Goal: Task Accomplishment & Management: Use online tool/utility

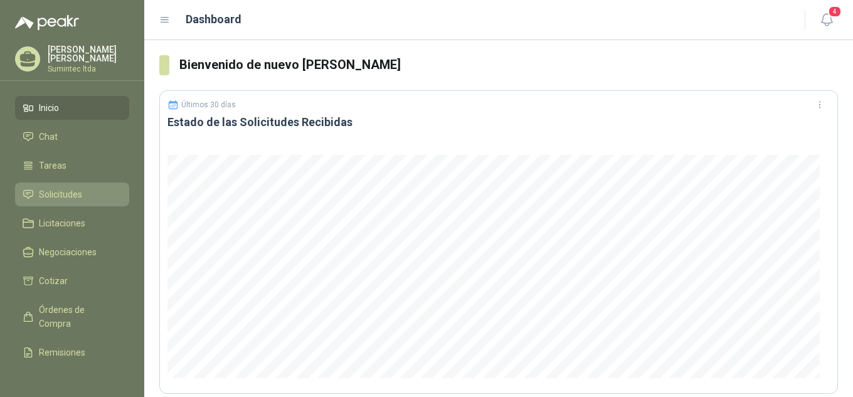
click at [55, 189] on span "Solicitudes" at bounding box center [60, 195] width 43 height 14
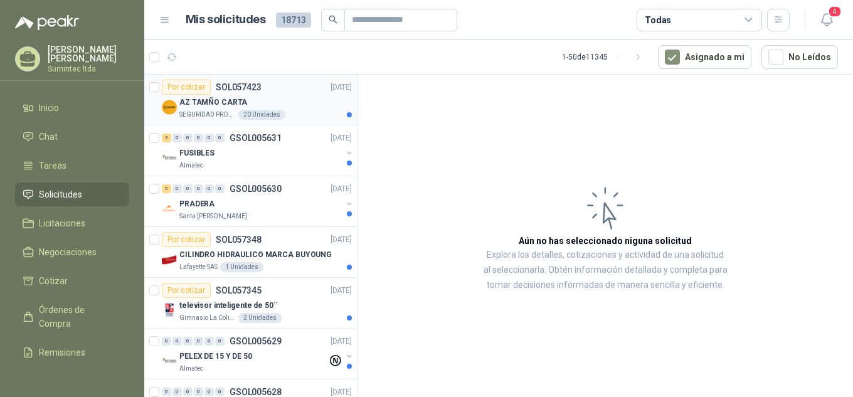
click at [221, 99] on p "AZ TAMÑO CARTA" at bounding box center [213, 103] width 68 height 12
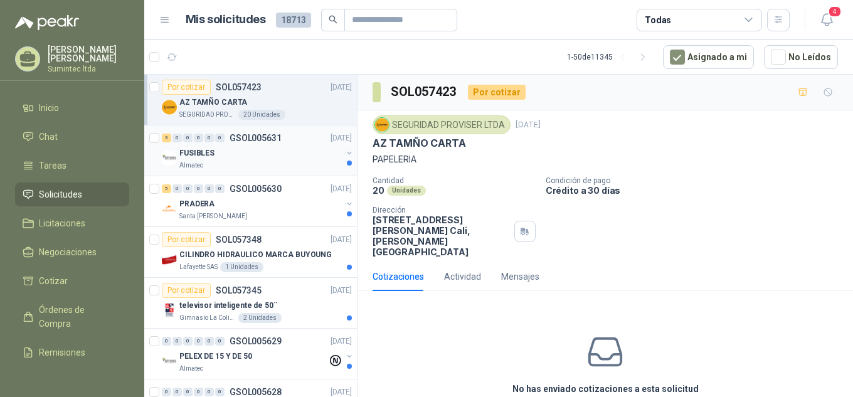
click at [284, 149] on div "FUSIBLES" at bounding box center [260, 153] width 163 height 15
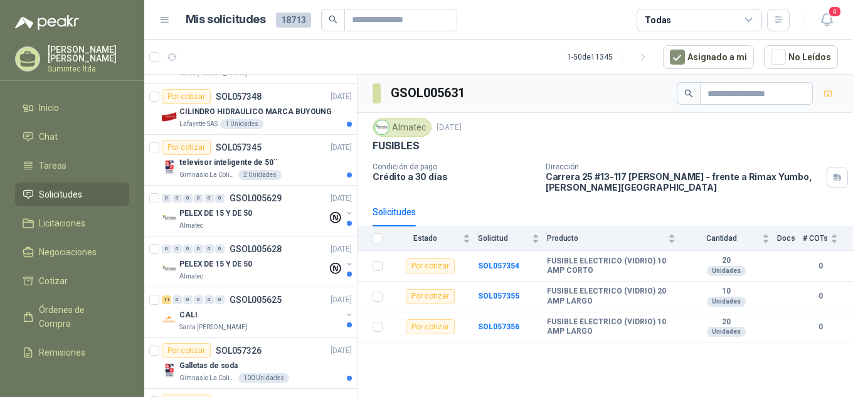
scroll to position [157, 0]
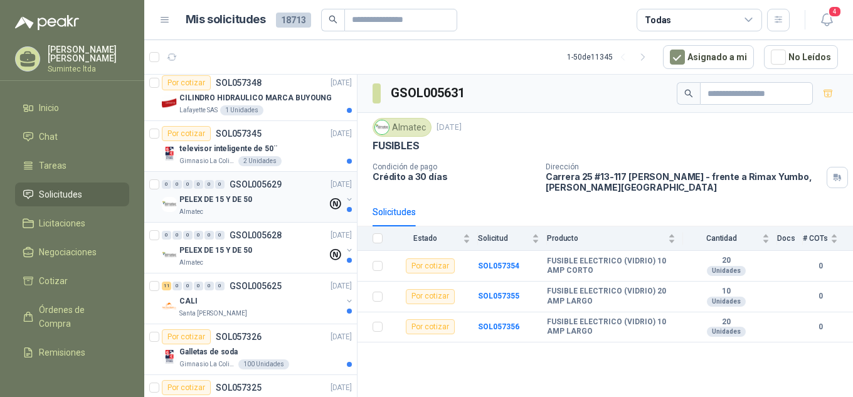
click at [259, 206] on div "PELEX DE 15 Y DE 50" at bounding box center [253, 199] width 148 height 15
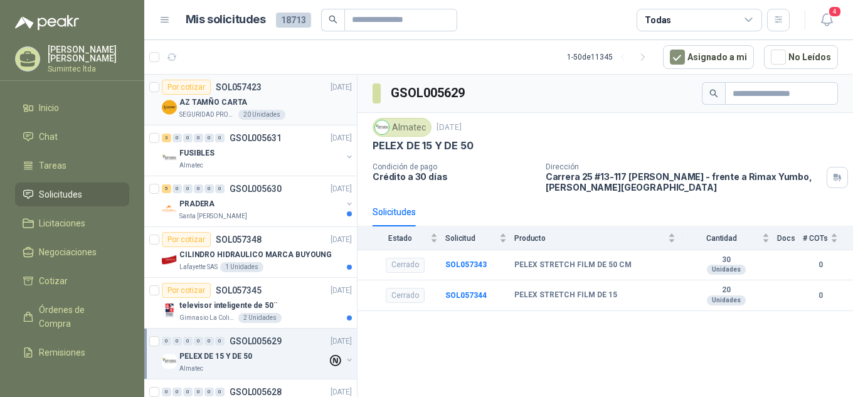
click at [251, 103] on div "AZ TAMÑO CARTA" at bounding box center [265, 102] width 173 height 15
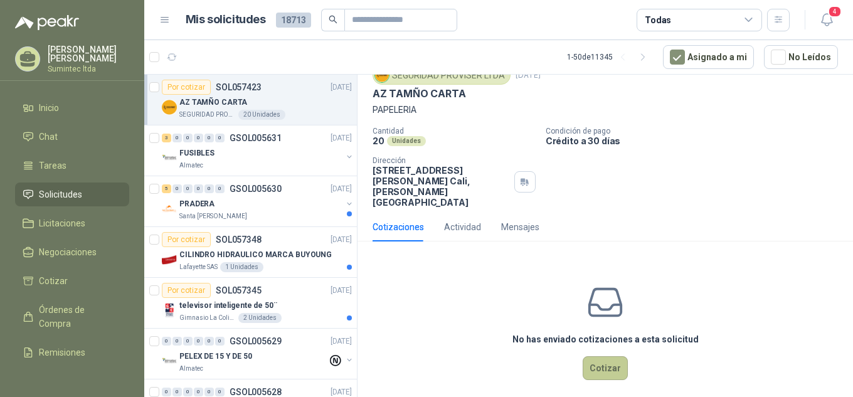
click at [598, 358] on button "Cotizar" at bounding box center [605, 368] width 45 height 24
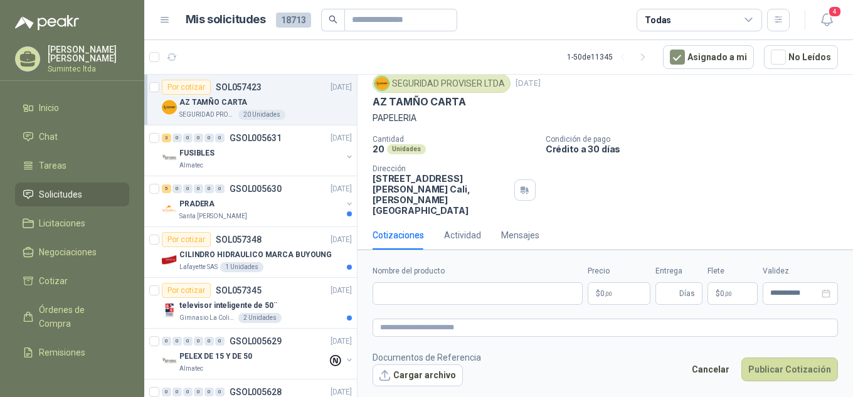
scroll to position [41, 0]
click at [382, 103] on p "AZ TAMÑO CARTA" at bounding box center [419, 102] width 93 height 13
copy p "AZ TAMÑO CARTA"
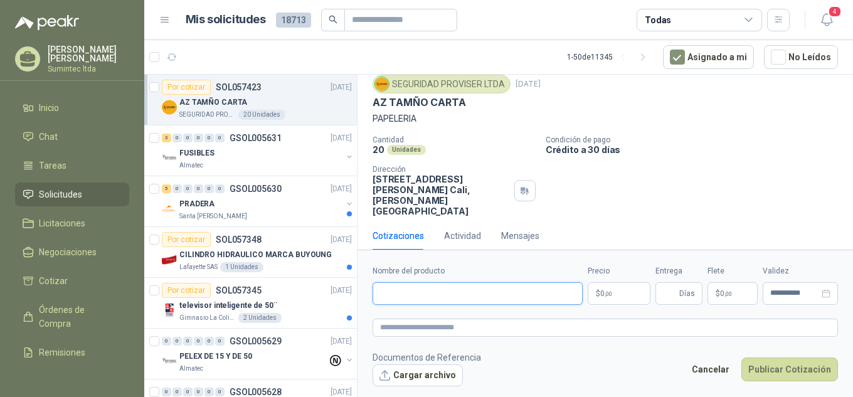
click at [425, 292] on input "Nombre del producto" at bounding box center [478, 293] width 210 height 23
paste input "**********"
type input "**********"
click at [429, 334] on textarea at bounding box center [606, 328] width 466 height 18
paste textarea "**********"
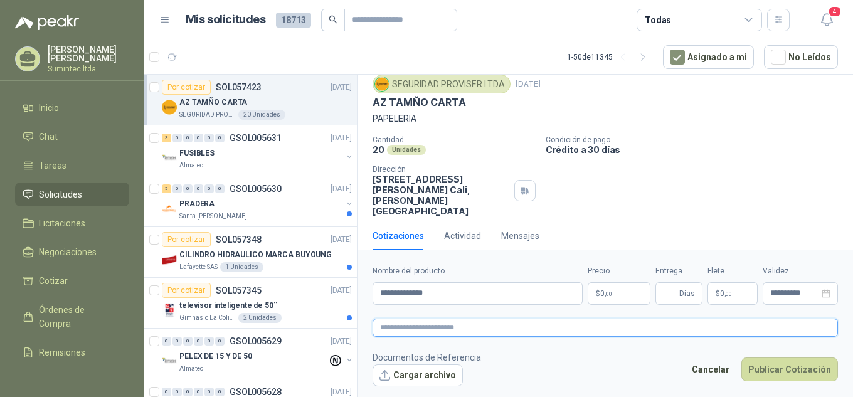
type textarea "**********"
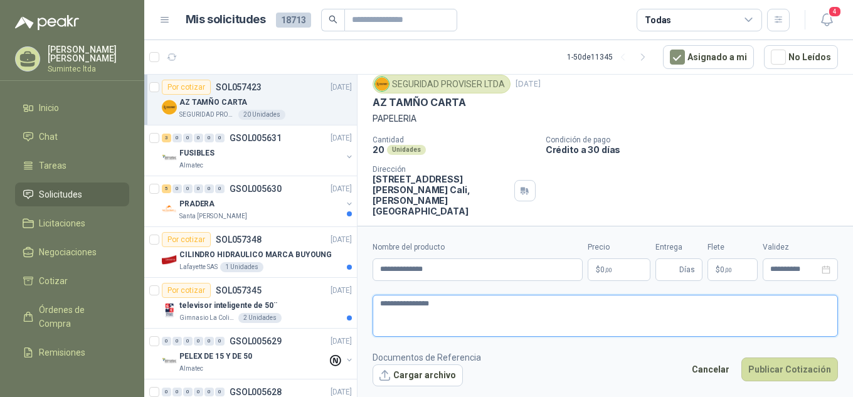
scroll to position [50, 0]
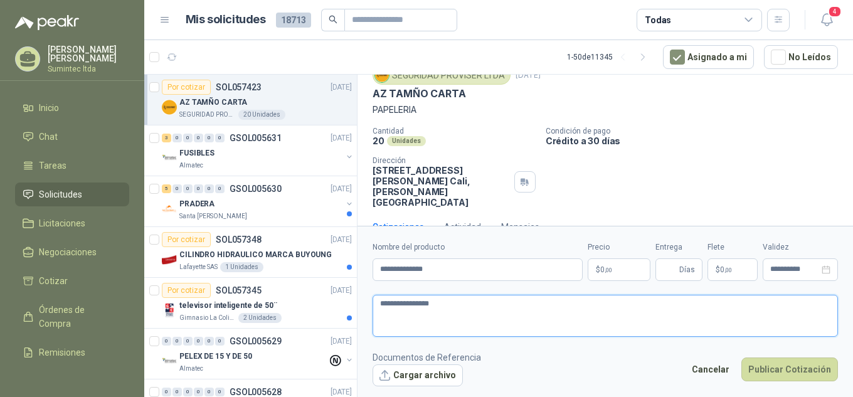
type textarea "**********"
click at [610, 266] on body "[PERSON_NAME] Sumintec ltda Inicio Chat Tareas Solicitudes Licitaciones Negocia…" at bounding box center [426, 198] width 853 height 397
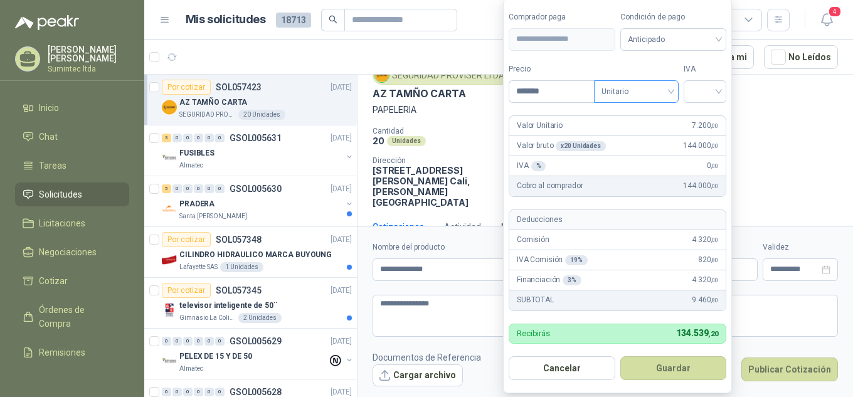
click at [670, 95] on span "Unitario" at bounding box center [637, 91] width 70 height 19
type input "*******"
click at [659, 122] on div "Unitario" at bounding box center [639, 117] width 65 height 14
click at [686, 80] on div at bounding box center [705, 91] width 43 height 23
click at [695, 85] on div at bounding box center [705, 91] width 43 height 23
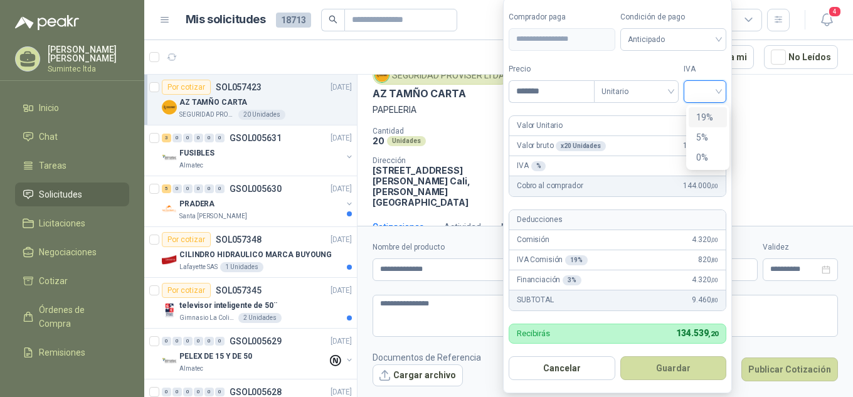
click at [706, 112] on div "19%" at bounding box center [707, 117] width 23 height 14
click at [670, 34] on span "Anticipado" at bounding box center [675, 39] width 93 height 19
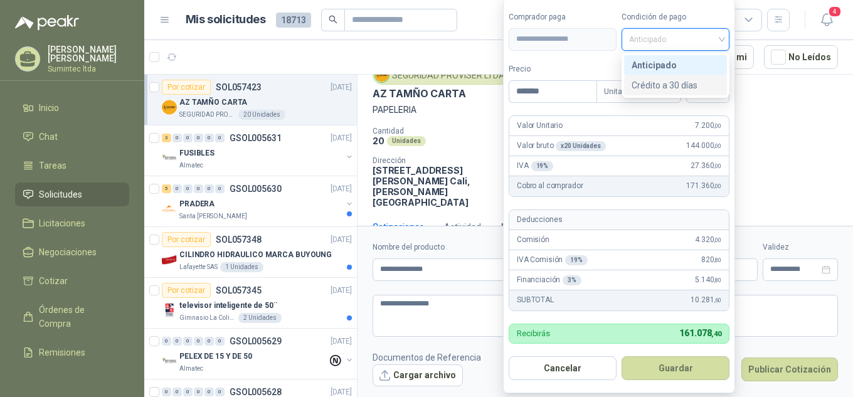
click at [673, 84] on div "Crédito a 30 días" at bounding box center [676, 85] width 88 height 14
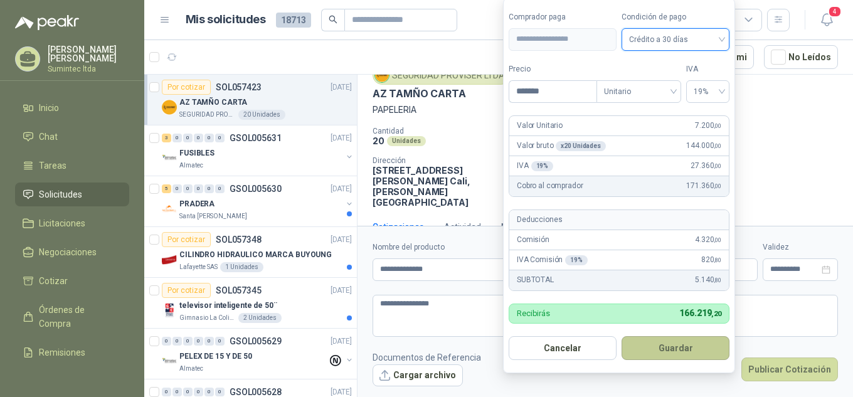
click at [674, 346] on button "Guardar" at bounding box center [676, 348] width 108 height 24
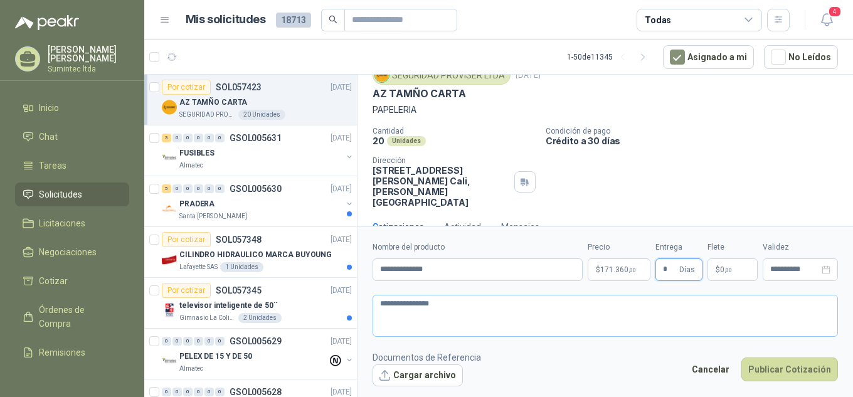
type input "*"
click at [702, 334] on textarea "**********" at bounding box center [606, 316] width 466 height 42
click at [764, 368] on button "Publicar Cotización" at bounding box center [790, 370] width 97 height 24
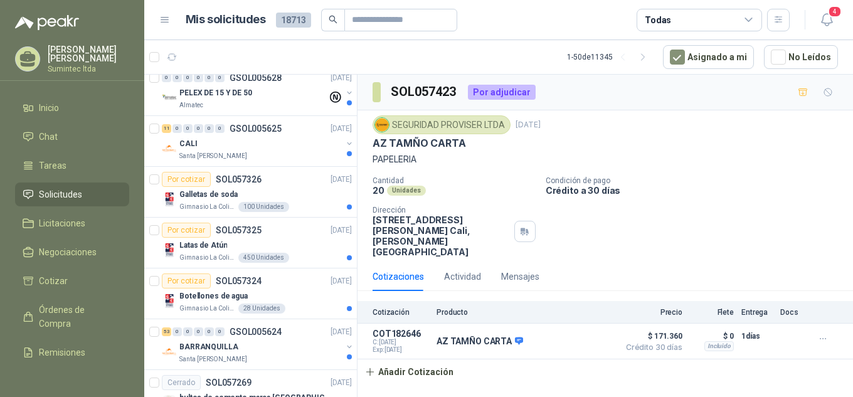
scroll to position [319, 0]
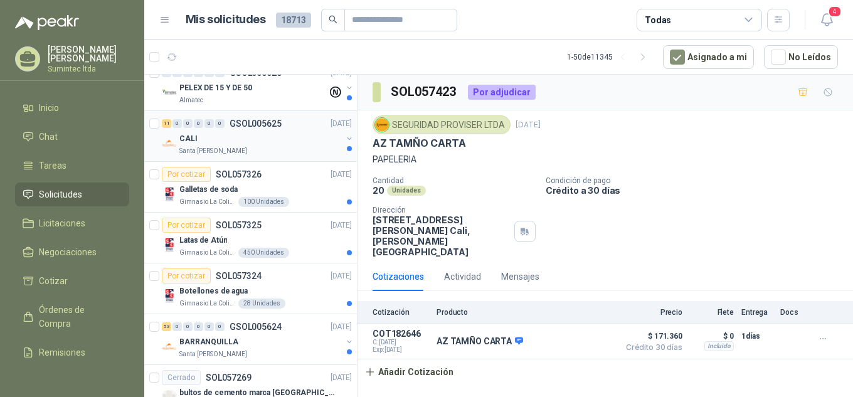
click at [245, 145] on div "CALI" at bounding box center [260, 138] width 163 height 15
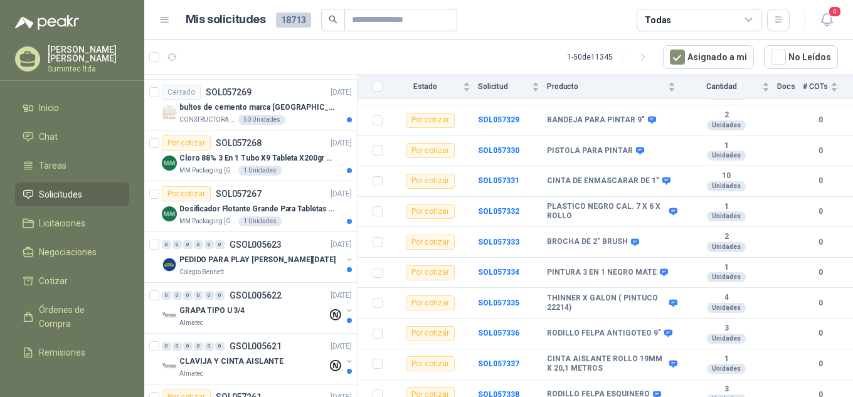
scroll to position [634, 0]
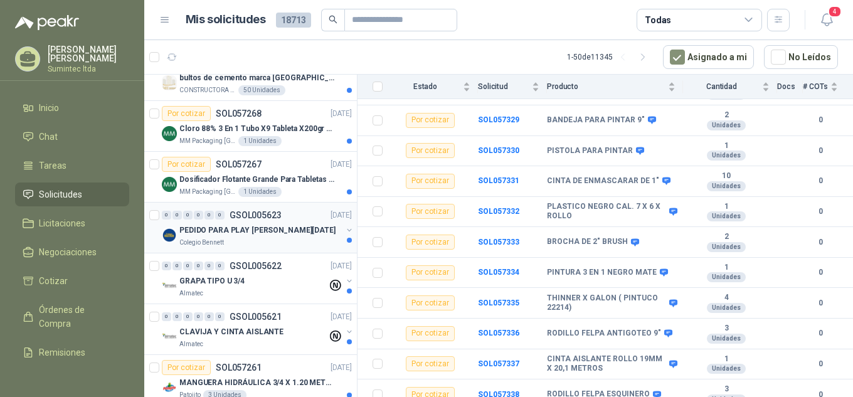
click at [272, 231] on p "PEDIDO PARA PLAY [PERSON_NAME][DATE]" at bounding box center [257, 231] width 156 height 12
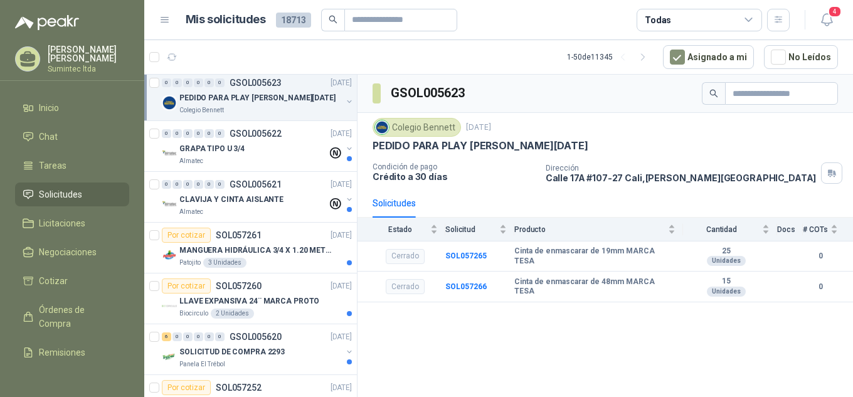
scroll to position [772, 0]
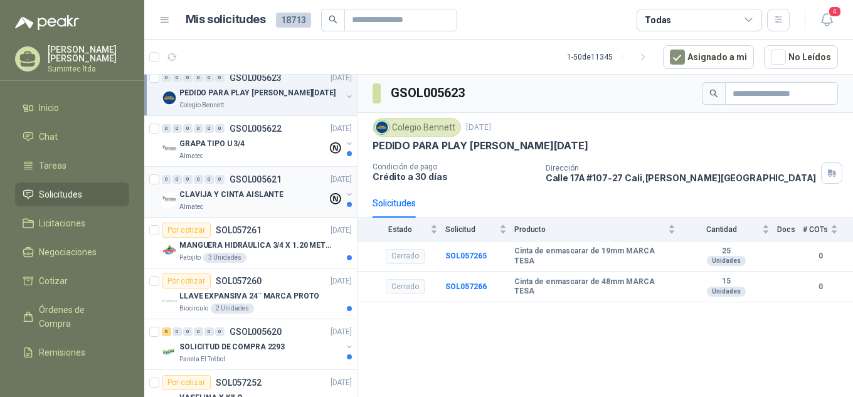
click at [274, 198] on p "CLAVIJA Y CINTA AISLANTE" at bounding box center [231, 195] width 104 height 12
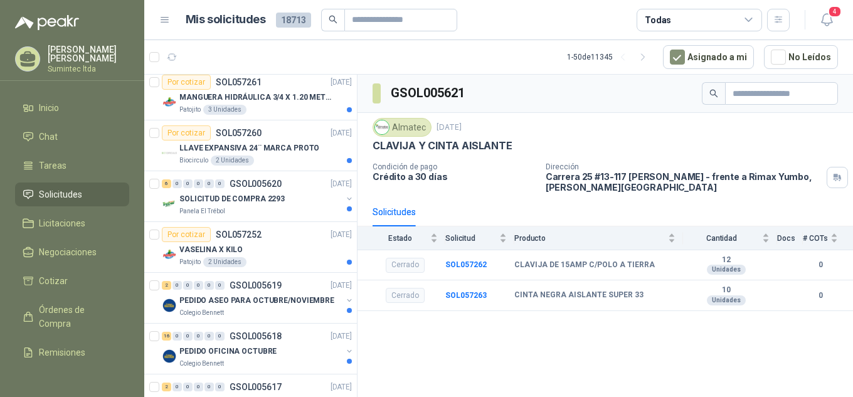
scroll to position [929, 0]
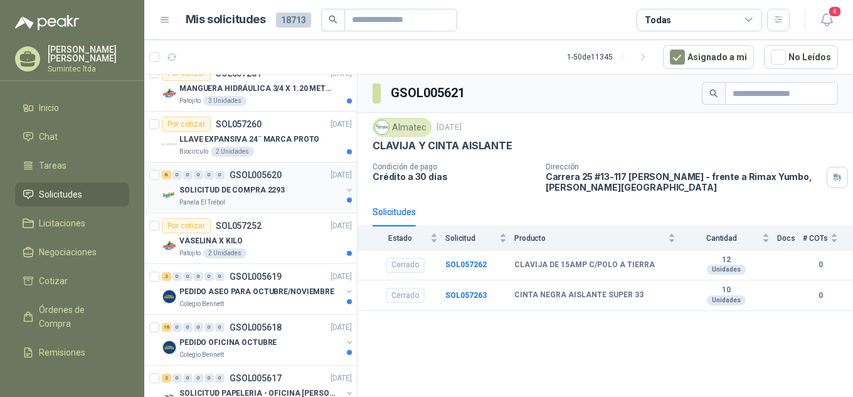
click at [280, 189] on div "SOLICITUD DE COMPRA 2293" at bounding box center [260, 190] width 163 height 15
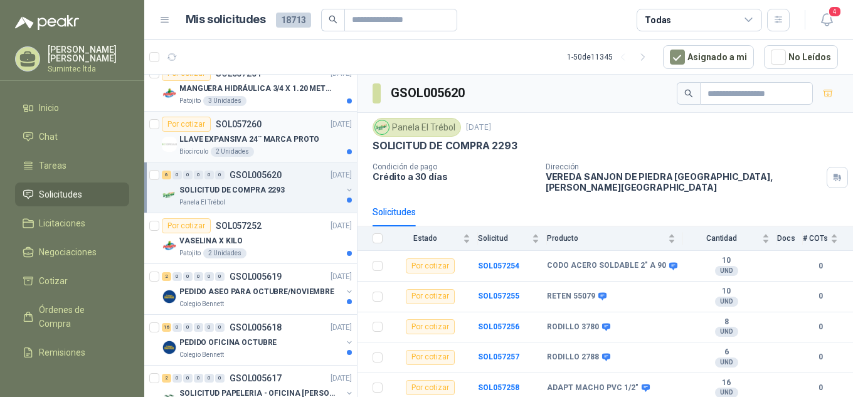
click at [261, 143] on p "LLAVE EXPANSIVA 24¨ MARCA PROTO" at bounding box center [249, 140] width 140 height 12
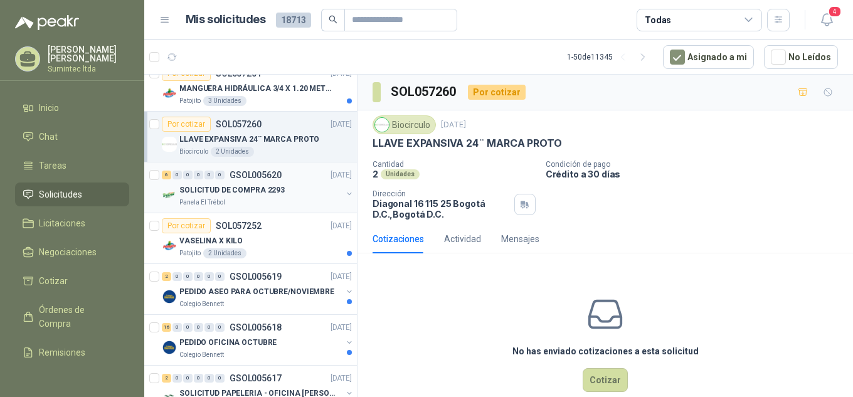
click at [272, 199] on div "Panela El Trébol" at bounding box center [260, 203] width 163 height 10
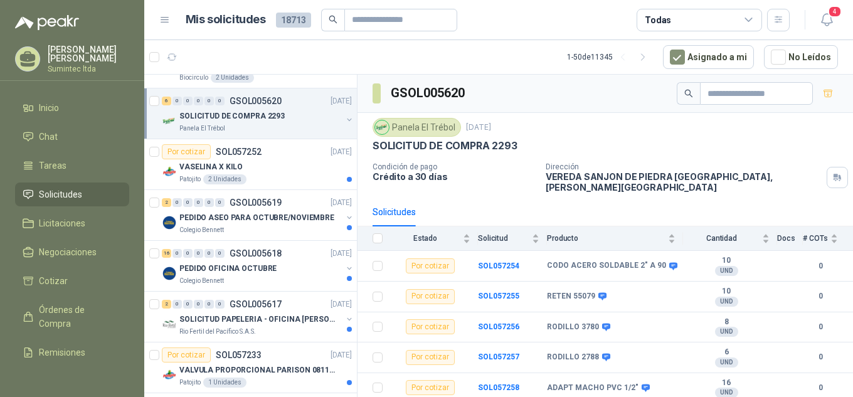
scroll to position [1018, 0]
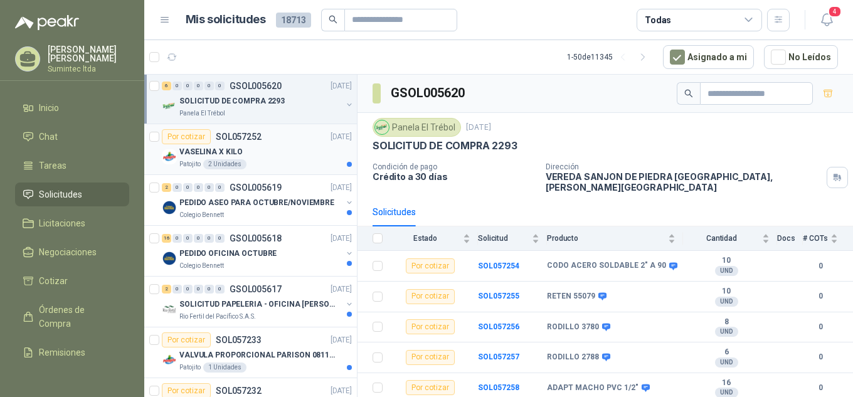
click at [281, 143] on div "Por cotizar SOL057252 [DATE]" at bounding box center [257, 136] width 190 height 15
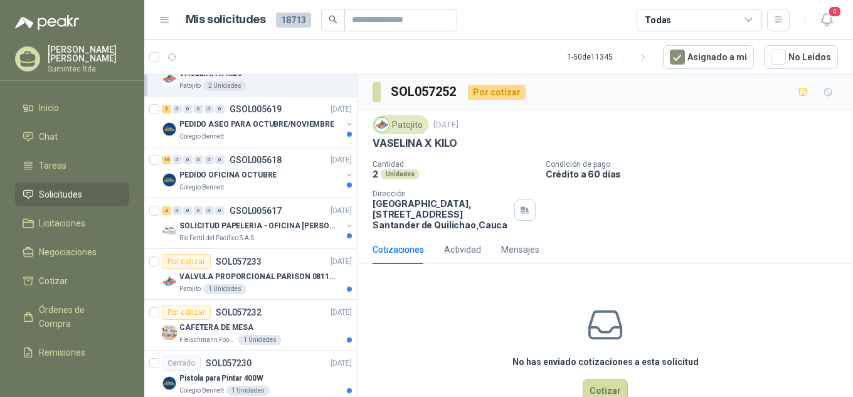
scroll to position [1111, 0]
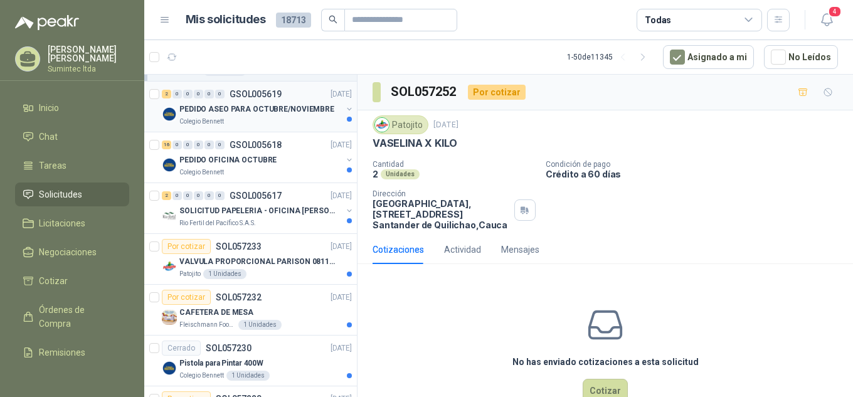
click at [301, 117] on div "Colegio Bennett" at bounding box center [260, 122] width 163 height 10
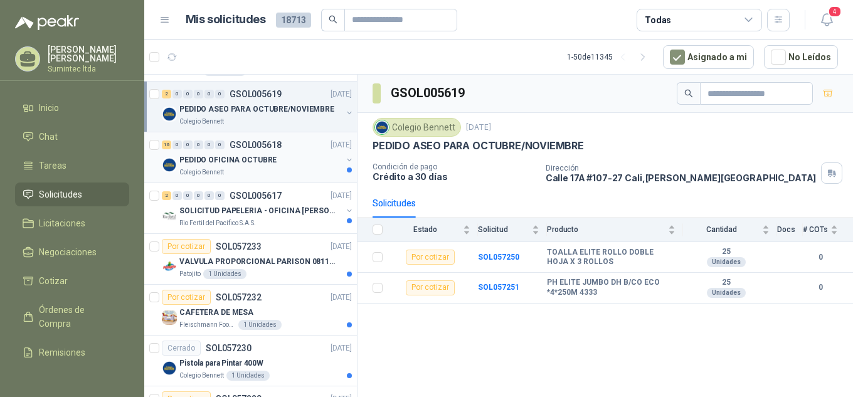
click at [263, 157] on p "PEDIDO OFICINA OCTUBRE" at bounding box center [227, 160] width 97 height 12
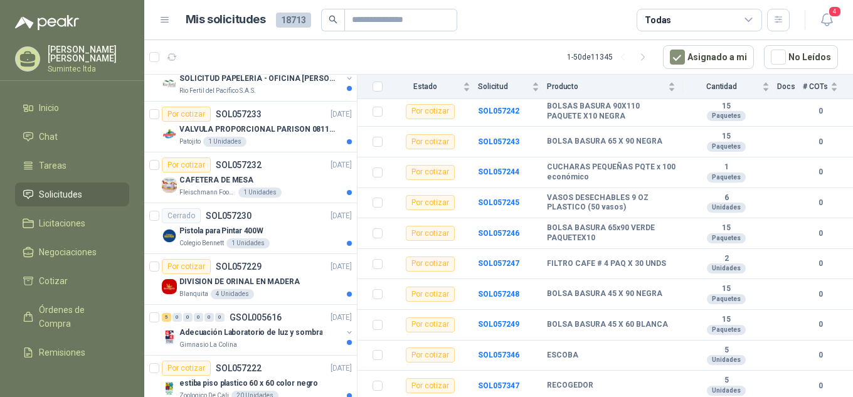
scroll to position [1268, 0]
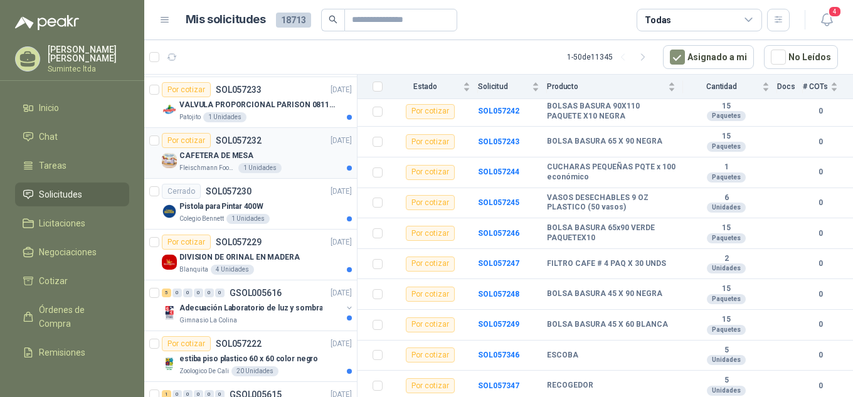
click at [290, 156] on div "CAFETERA DE MESA" at bounding box center [265, 155] width 173 height 15
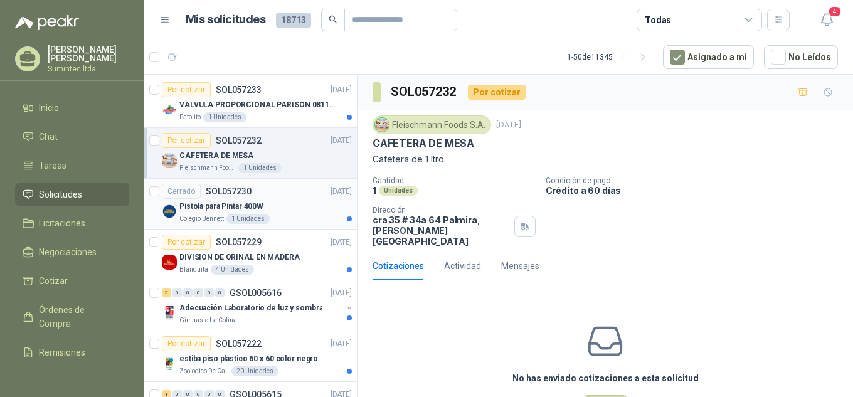
click at [294, 213] on div "Pistola para Pintar 400W" at bounding box center [265, 206] width 173 height 15
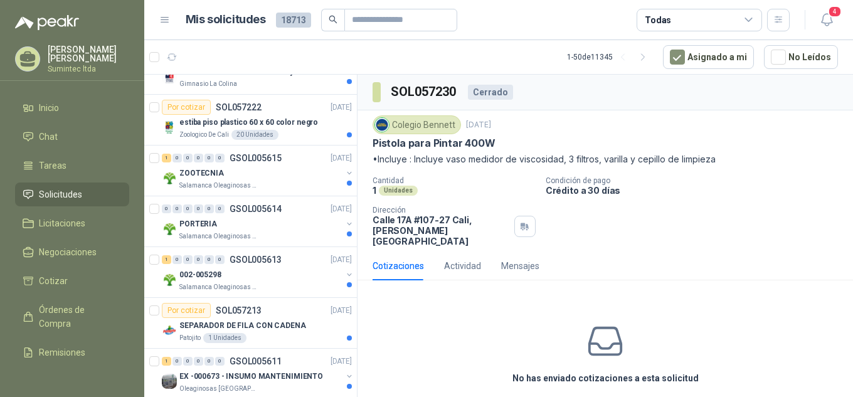
scroll to position [1533, 0]
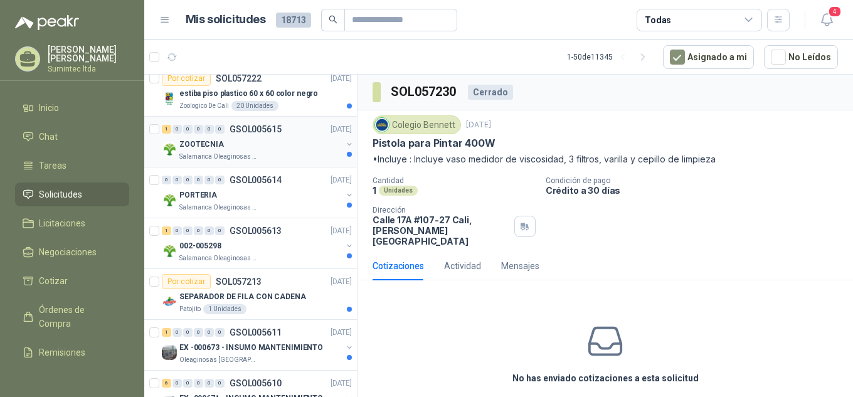
click at [245, 149] on div "ZOOTECNIA" at bounding box center [260, 144] width 163 height 15
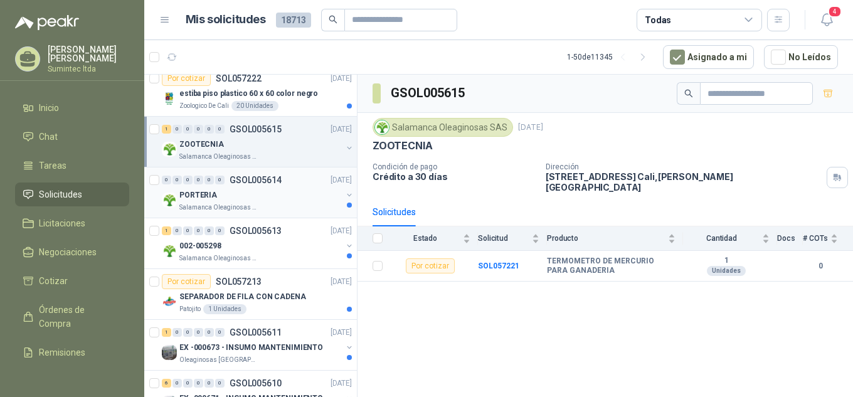
click at [264, 195] on div "PORTERIA" at bounding box center [260, 195] width 163 height 15
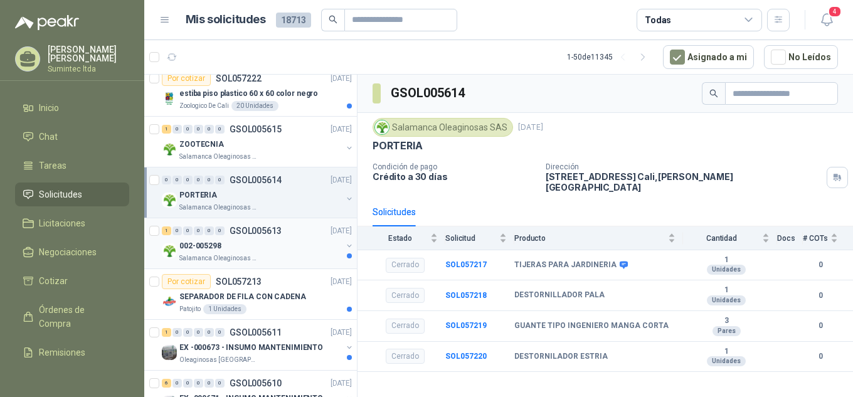
click at [283, 248] on div "002-005298" at bounding box center [260, 245] width 163 height 15
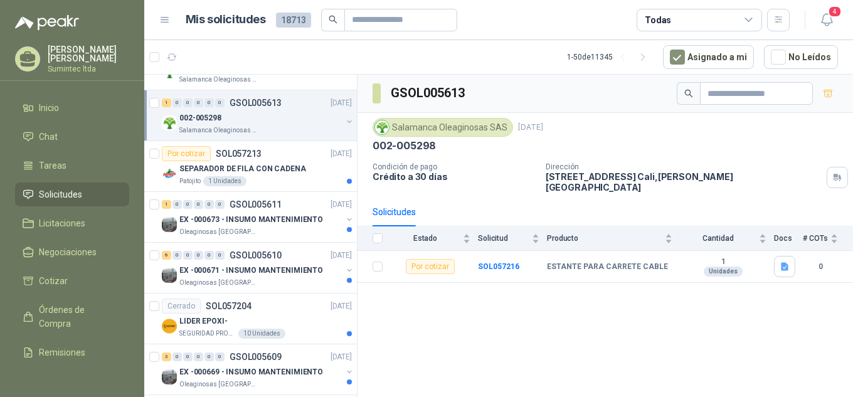
scroll to position [1711, 0]
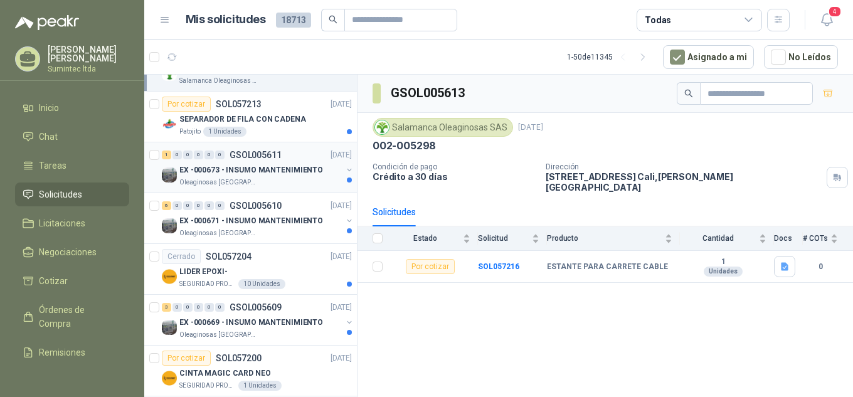
click at [267, 191] on div "1 0 0 0 0 0 GSOL005611 [DATE] EX -000673 - INSUMO MANTENIMIENTO Oleaginosas [GE…" at bounding box center [250, 167] width 213 height 51
click at [274, 188] on div "1 0 0 0 0 0 GSOL005611 [DATE] EX -000673 - INSUMO MANTENIMIENTO Oleaginosas [GE…" at bounding box center [250, 167] width 213 height 51
click at [287, 195] on div "6 0 0 0 0 0 GSOL005610 [DATE] EX -000671 - INSUMO MANTENIMIENTO Oleaginosas San…" at bounding box center [250, 218] width 213 height 51
click at [287, 179] on div "Oleaginosas [GEOGRAPHIC_DATA][PERSON_NAME]" at bounding box center [260, 183] width 163 height 10
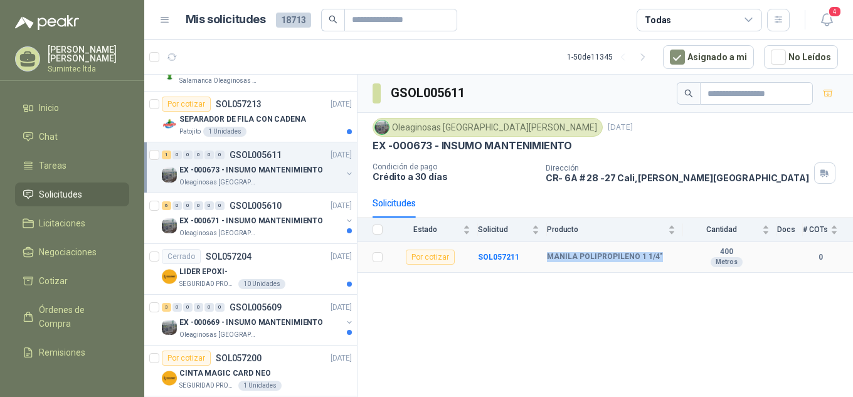
drag, startPoint x: 663, startPoint y: 257, endPoint x: 545, endPoint y: 259, distance: 118.6
click at [545, 259] on tr "Por cotizar SOL057211 MANILA POLIPROPILENO 1 1/4" 400 Metros 0" at bounding box center [606, 257] width 496 height 31
copy tr "MANILA POLIPROPILENO 1 1/4""
click at [291, 229] on div "Oleaginosas [GEOGRAPHIC_DATA][PERSON_NAME]" at bounding box center [260, 233] width 163 height 10
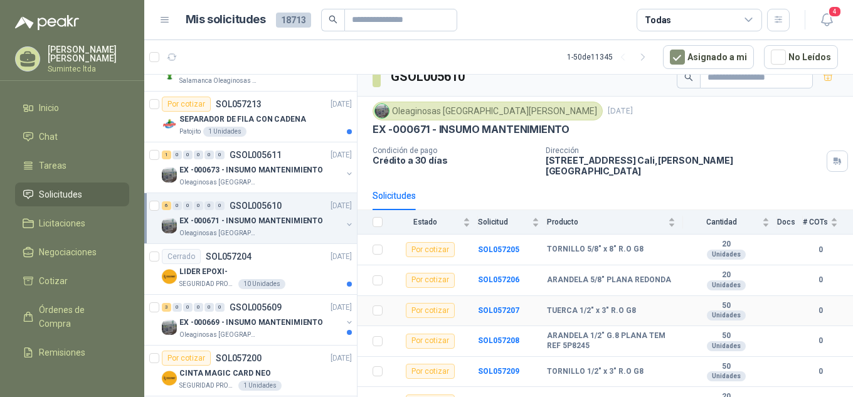
scroll to position [24, 0]
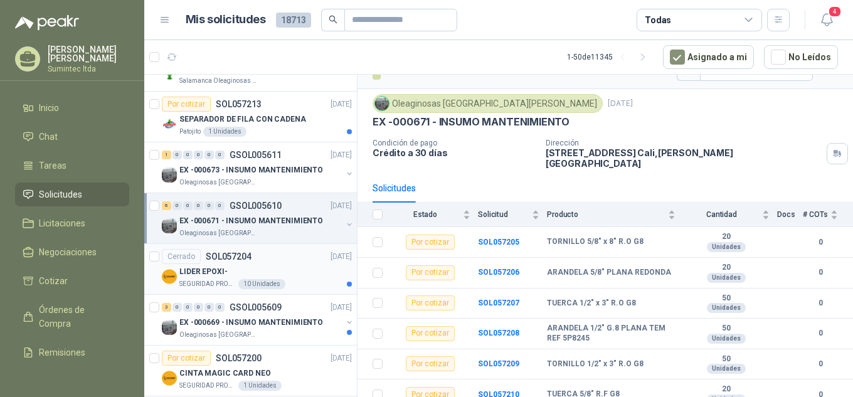
click at [253, 282] on div "10 Unidades" at bounding box center [261, 284] width 47 height 10
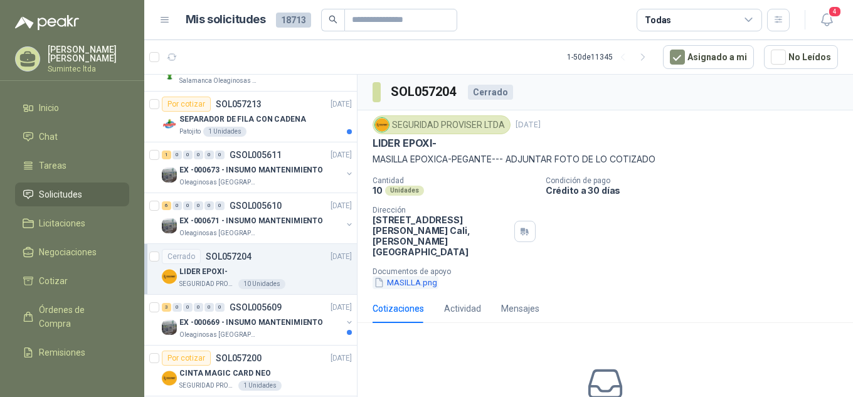
click at [398, 276] on button "MASILLA.png" at bounding box center [406, 282] width 66 height 13
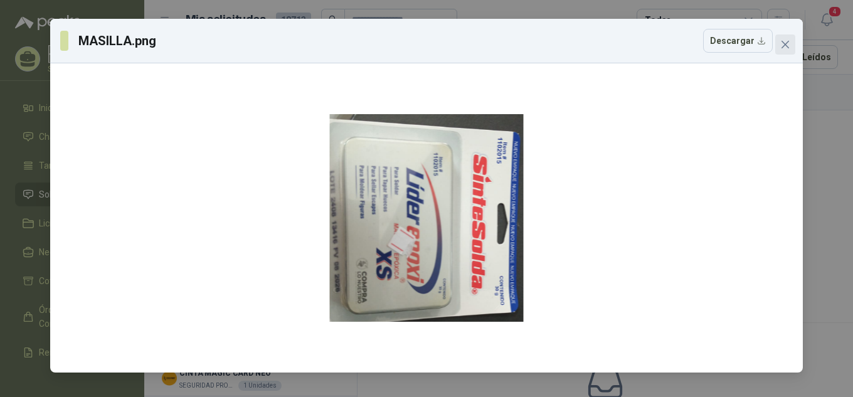
click at [785, 42] on icon "close" at bounding box center [786, 45] width 10 height 10
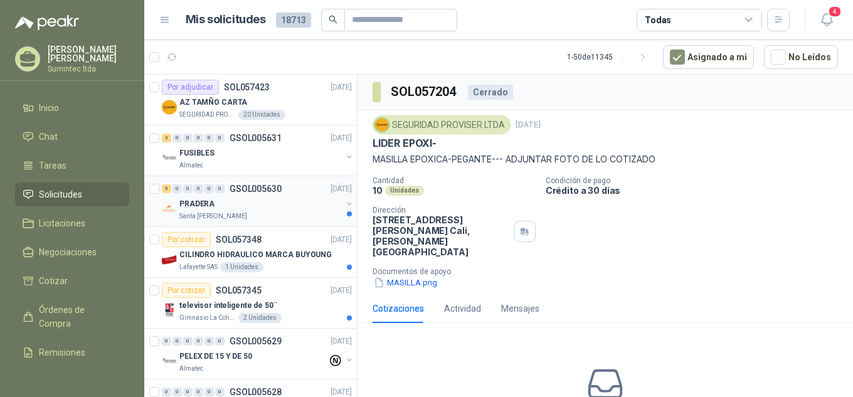
click at [236, 209] on div "PRADERA" at bounding box center [260, 203] width 163 height 15
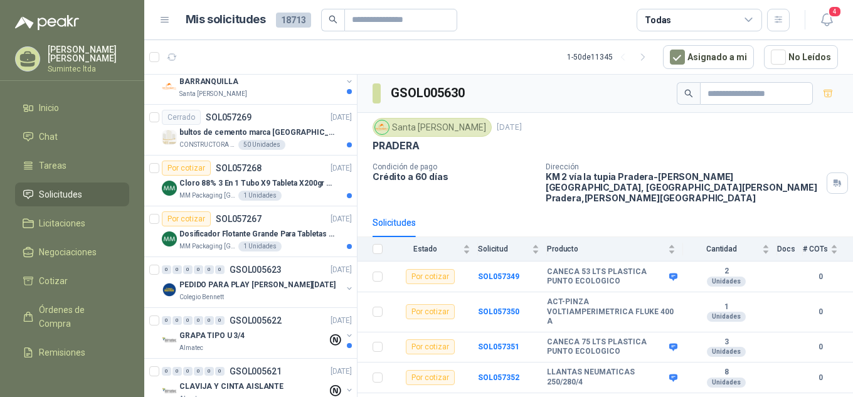
scroll to position [634, 0]
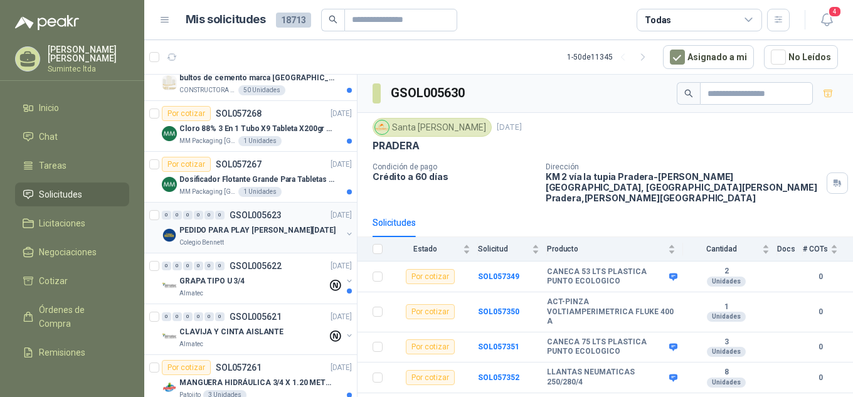
click at [291, 246] on div "Colegio Bennett" at bounding box center [260, 243] width 163 height 10
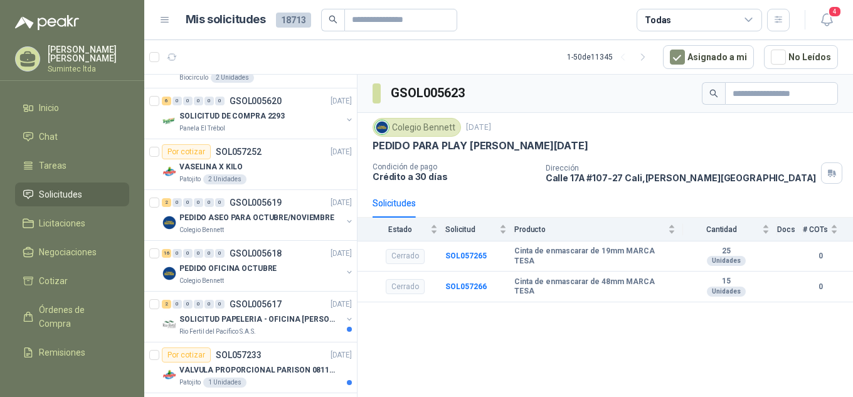
scroll to position [1013, 0]
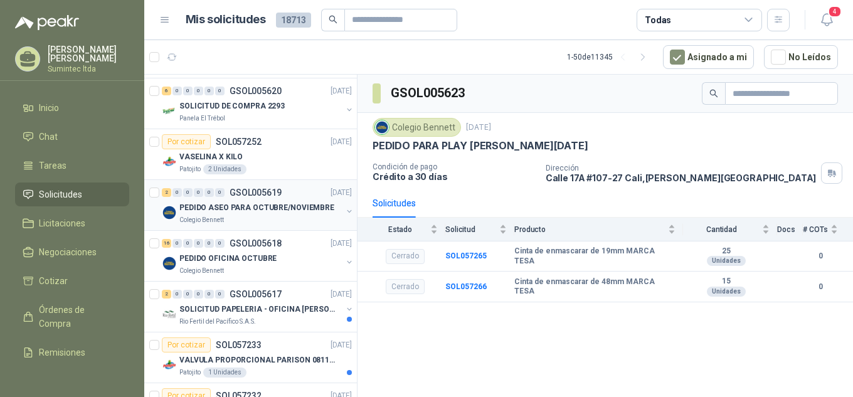
click at [270, 221] on div "Colegio Bennett" at bounding box center [260, 220] width 163 height 10
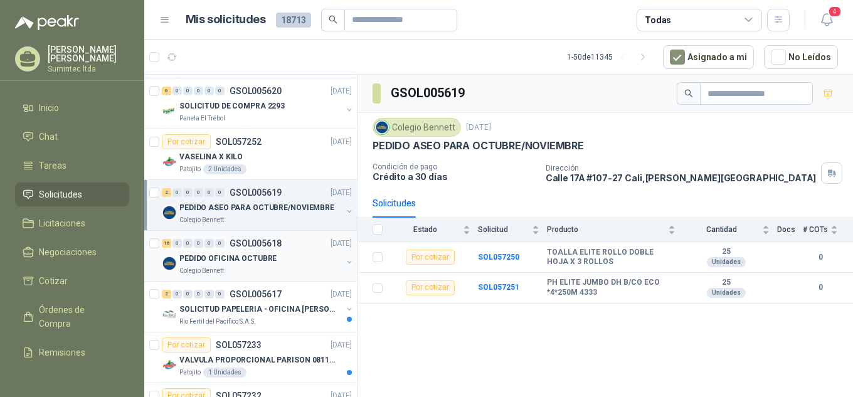
click at [285, 264] on div "PEDIDO OFICINA OCTUBRE" at bounding box center [260, 258] width 163 height 15
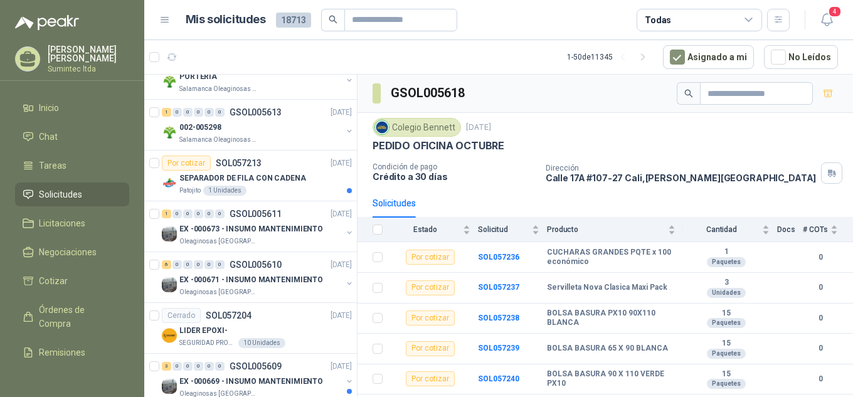
scroll to position [1666, 0]
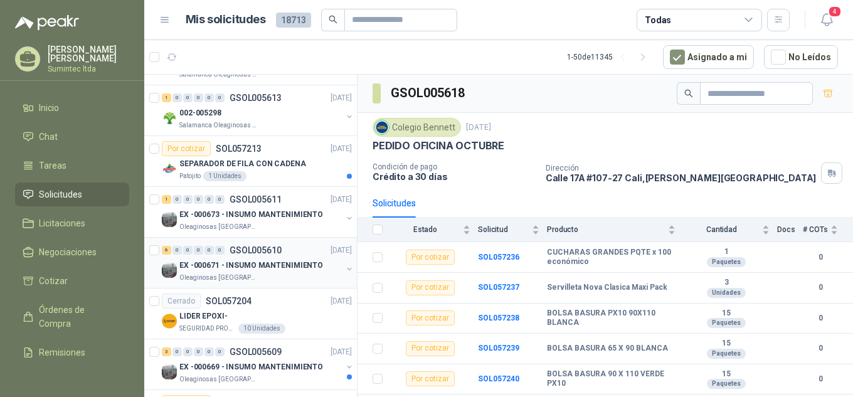
click at [294, 274] on div "Oleaginosas [GEOGRAPHIC_DATA][PERSON_NAME]" at bounding box center [260, 278] width 163 height 10
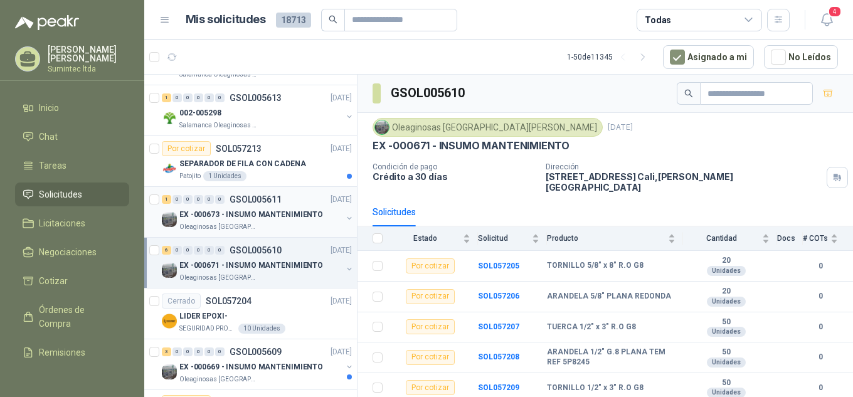
click at [277, 226] on div "Oleaginosas [GEOGRAPHIC_DATA][PERSON_NAME]" at bounding box center [260, 227] width 163 height 10
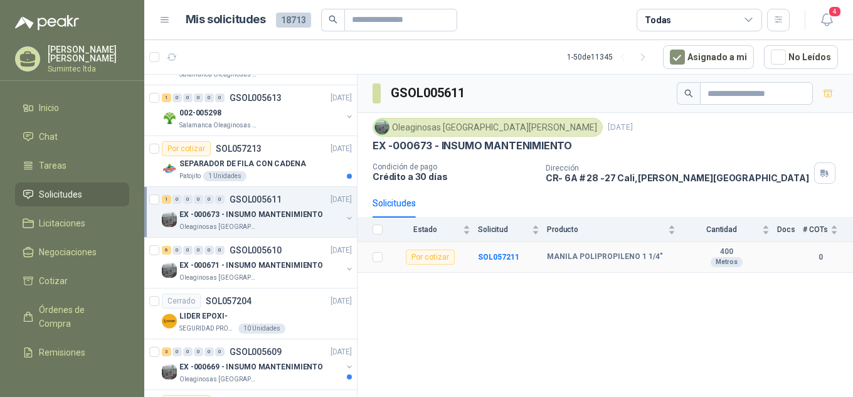
click at [441, 257] on div "Por cotizar" at bounding box center [430, 257] width 49 height 15
click at [489, 261] on b "SOL057211" at bounding box center [498, 257] width 41 height 9
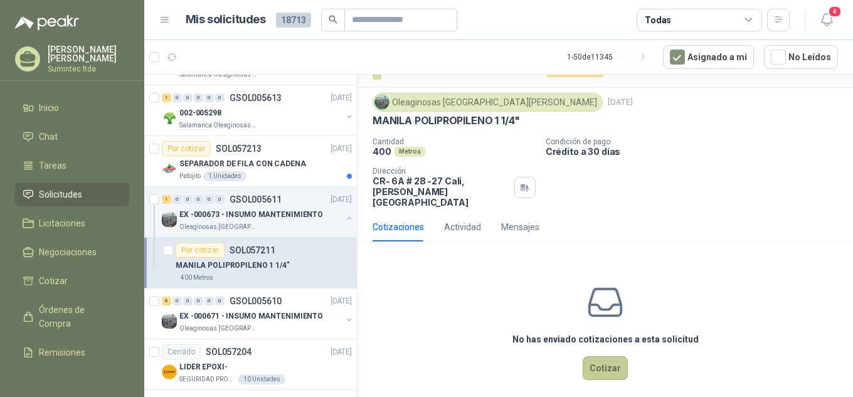
click at [597, 368] on button "Cotizar" at bounding box center [605, 368] width 45 height 24
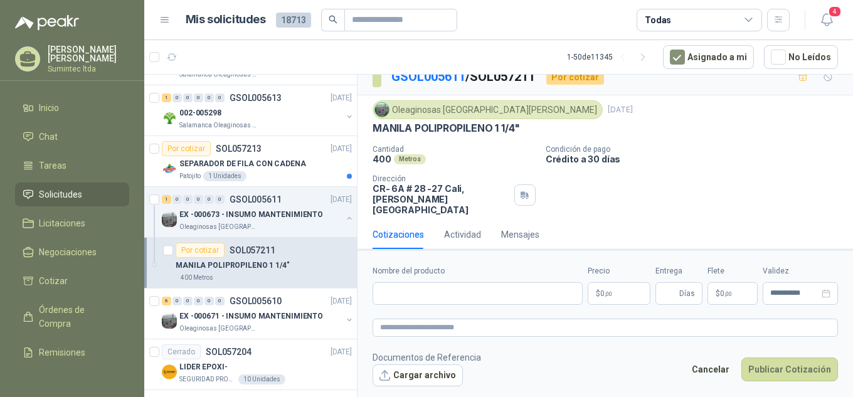
scroll to position [14, 0]
